Goal: Information Seeking & Learning: Understand process/instructions

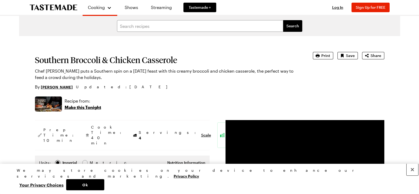
click at [412, 175] on button "Close" at bounding box center [413, 170] width 12 height 12
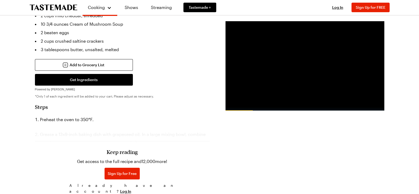
scroll to position [218, 0]
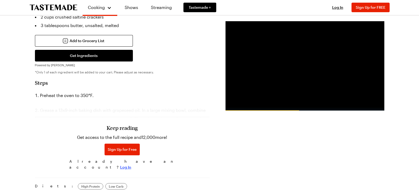
click at [131, 164] on span "Log In" at bounding box center [125, 166] width 11 height 5
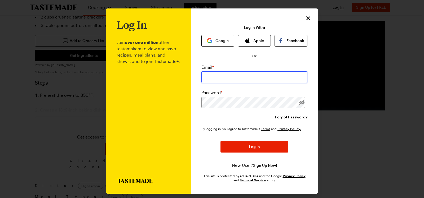
click at [221, 79] on input "email" at bounding box center [254, 78] width 106 height 12
type input "[EMAIL_ADDRESS][DOMAIN_NAME]"
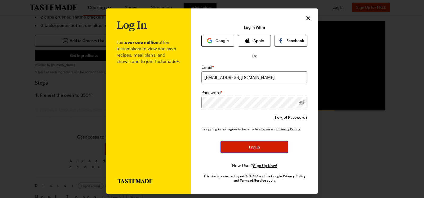
click at [266, 148] on button "Log In" at bounding box center [254, 147] width 68 height 12
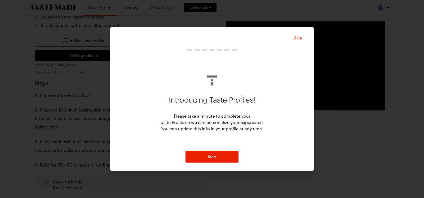
click at [301, 39] on span "Skip" at bounding box center [298, 37] width 8 height 5
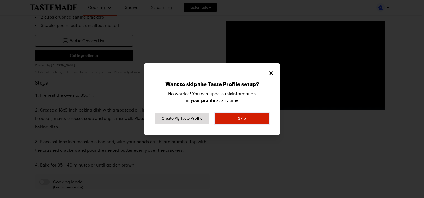
click at [257, 117] on button "Skip" at bounding box center [242, 119] width 55 height 12
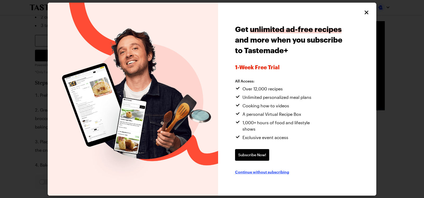
click at [277, 169] on span "Continue without subscribing" at bounding box center [262, 171] width 54 height 5
type textarea "x"
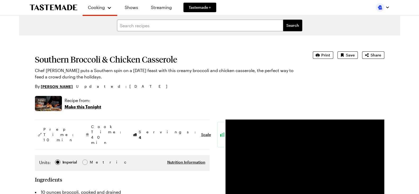
scroll to position [0, 0]
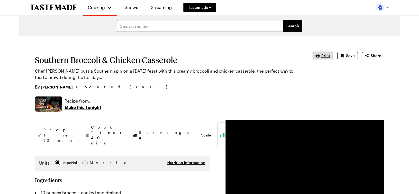
click at [324, 55] on span "Print" at bounding box center [326, 55] width 9 height 5
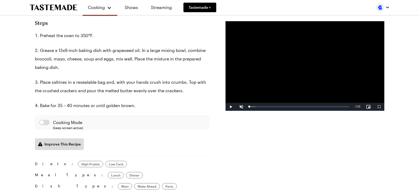
scroll to position [277, 0]
click at [231, 107] on span "Video Player" at bounding box center [231, 107] width 11 height 0
click at [240, 107] on span "Video Player" at bounding box center [241, 107] width 11 height 0
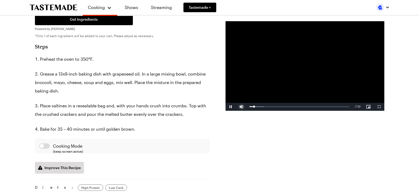
scroll to position [253, 0]
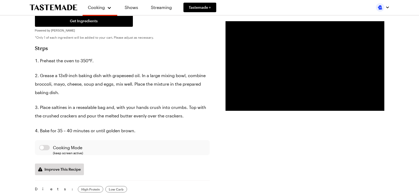
click at [261, 154] on div "Prep Time: 10 min Cook Time: 40 min Servings: 4 Scale Easy Units: Imperial Impe…" at bounding box center [210, 109] width 350 height 484
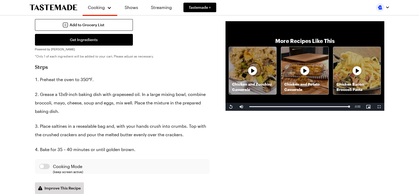
scroll to position [234, 0]
click at [231, 107] on span "Video Player" at bounding box center [231, 107] width 11 height 0
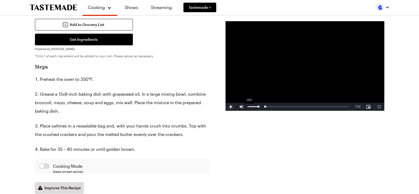
drag, startPoint x: 269, startPoint y: 106, endPoint x: 248, endPoint y: 109, distance: 21.4
click at [248, 109] on div "Play Mute 15% Current Time 0:00 / Duration 7:53 Loaded : 2.14% 0:00 0:00 Stream…" at bounding box center [305, 107] width 159 height 8
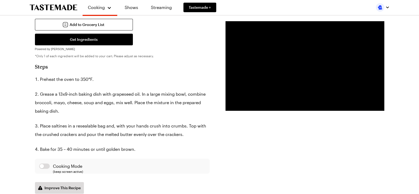
click at [285, 158] on div "Prep Time: 10 min Cook Time: 40 min Servings: 4 Scale Easy Units: Imperial Impe…" at bounding box center [210, 128] width 350 height 484
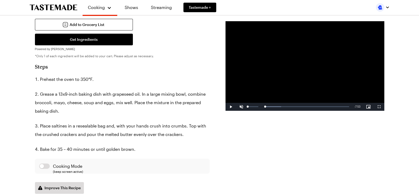
drag, startPoint x: 255, startPoint y: 106, endPoint x: 245, endPoint y: 108, distance: 9.9
click at [245, 108] on div "Play Unmute 0% Current Time 0:00 / Duration 7:53 Loaded : 19.07% 0:00 0:00 Stre…" at bounding box center [305, 107] width 159 height 8
click at [240, 107] on span "Video Player" at bounding box center [241, 107] width 11 height 0
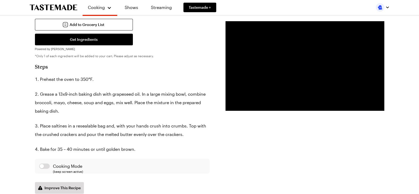
click at [299, 146] on div "Prep Time: 10 min Cook Time: 40 min Servings: 4 Scale Easy Units: Imperial Impe…" at bounding box center [210, 128] width 350 height 484
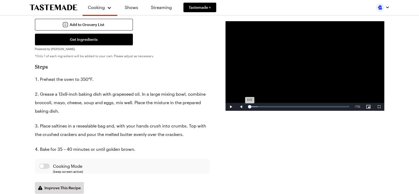
drag, startPoint x: 266, startPoint y: 104, endPoint x: 251, endPoint y: 107, distance: 15.6
click at [251, 107] on div "Loaded : 8.49% 0:02 0:02" at bounding box center [299, 107] width 105 height 8
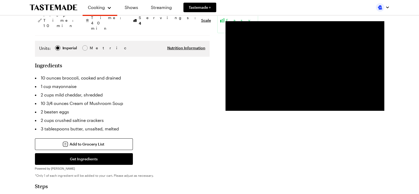
scroll to position [113, 0]
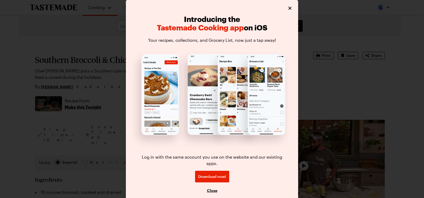
type textarea "x"
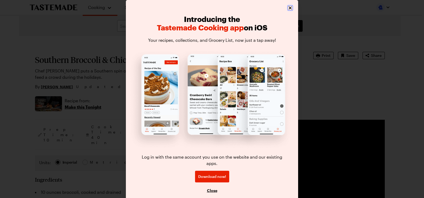
click at [291, 8] on icon "Close" at bounding box center [289, 7] width 3 height 3
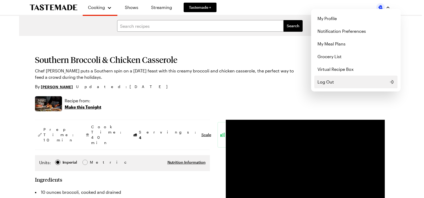
click at [328, 85] on span "Log Out" at bounding box center [325, 82] width 16 height 6
